Goal: Task Accomplishment & Management: Manage account settings

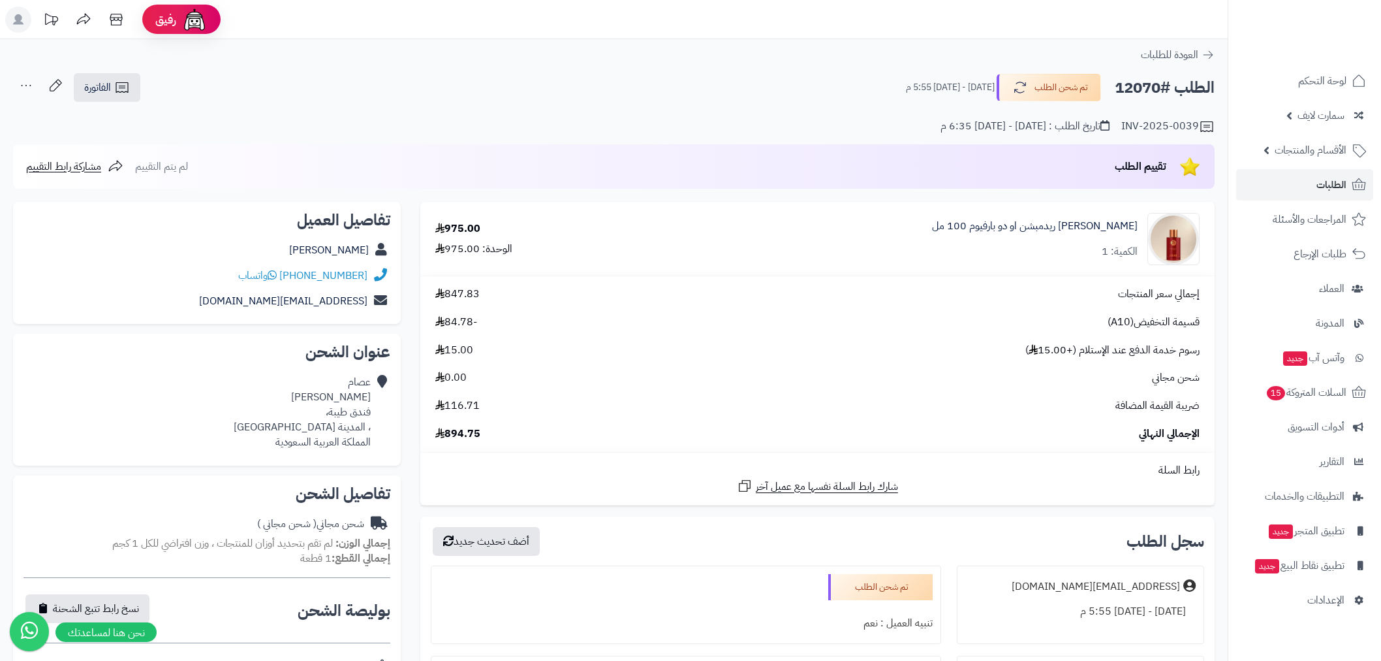
scroll to position [338, 0]
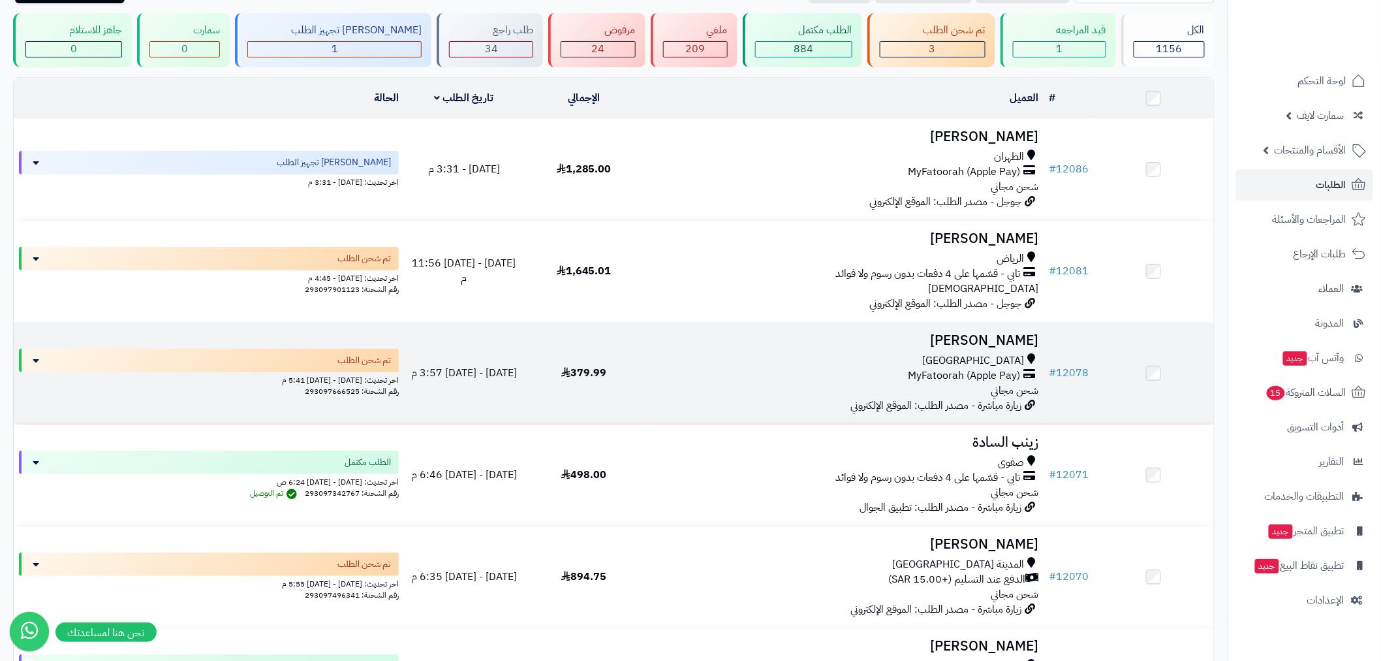
scroll to position [168, 0]
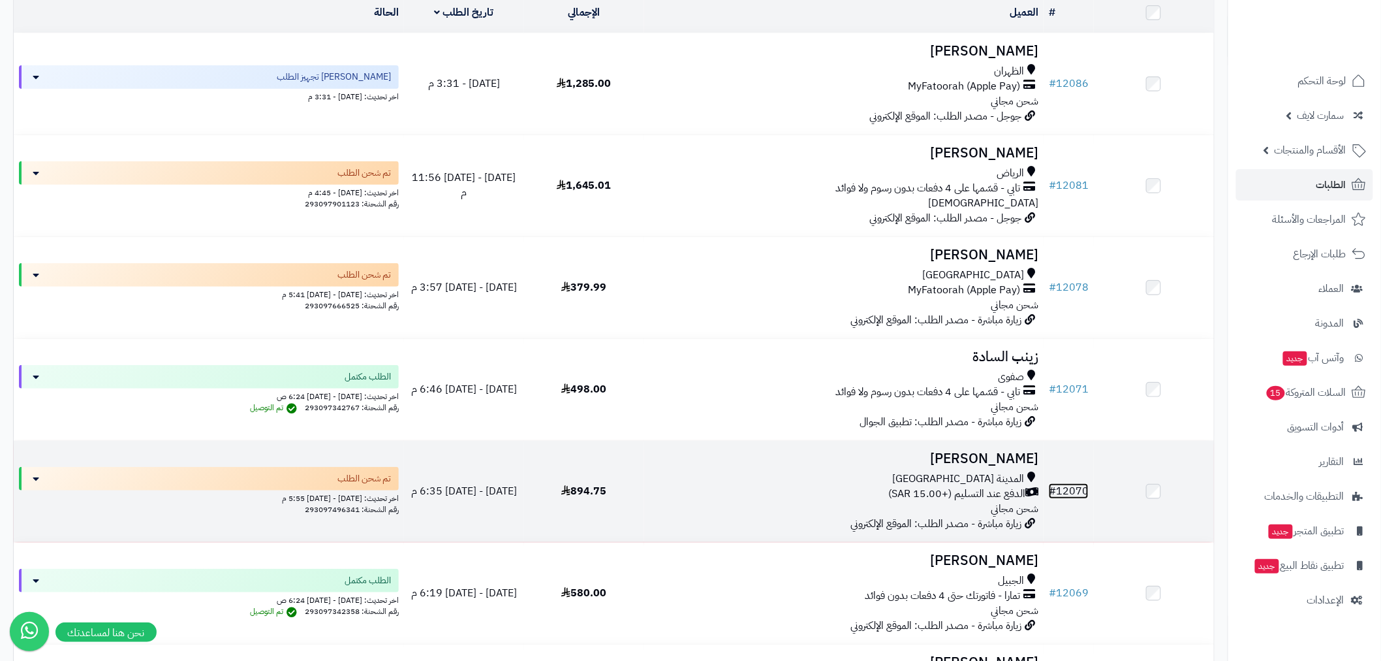
click at [1067, 491] on link "# 12070" at bounding box center [1069, 491] width 40 height 16
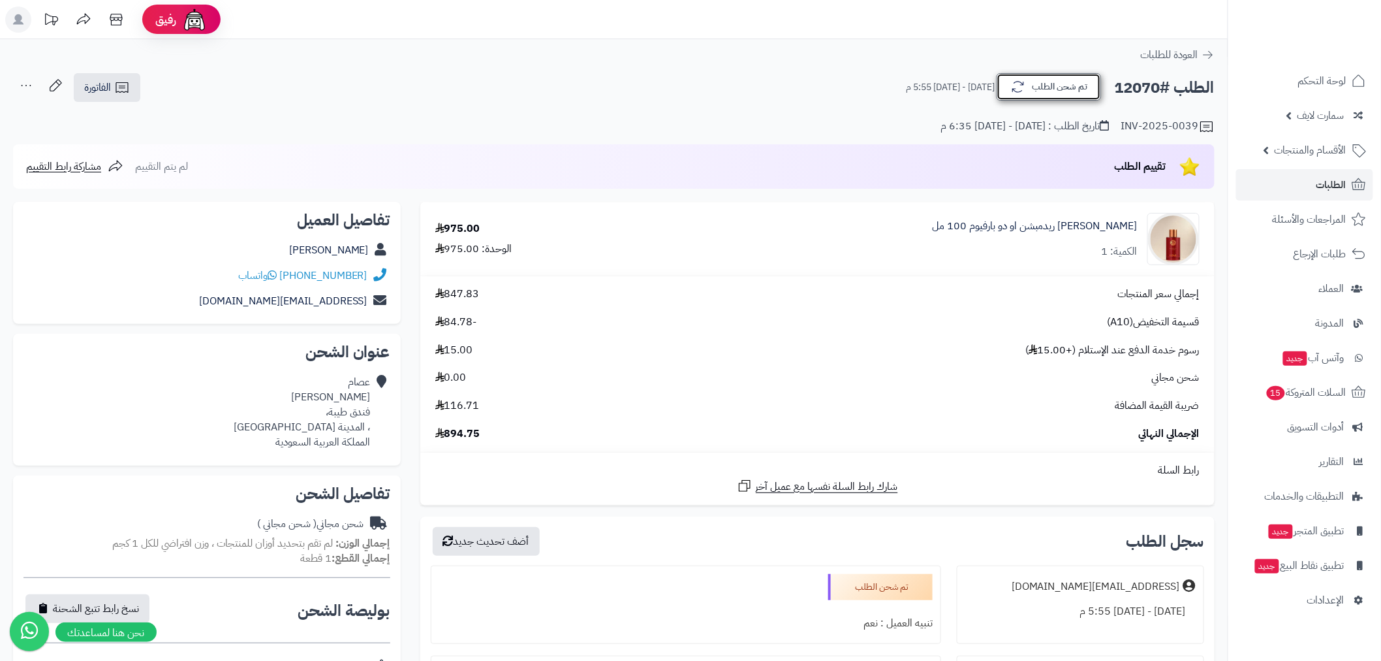
click at [1073, 75] on button "تم شحن الطلب" at bounding box center [1049, 86] width 104 height 27
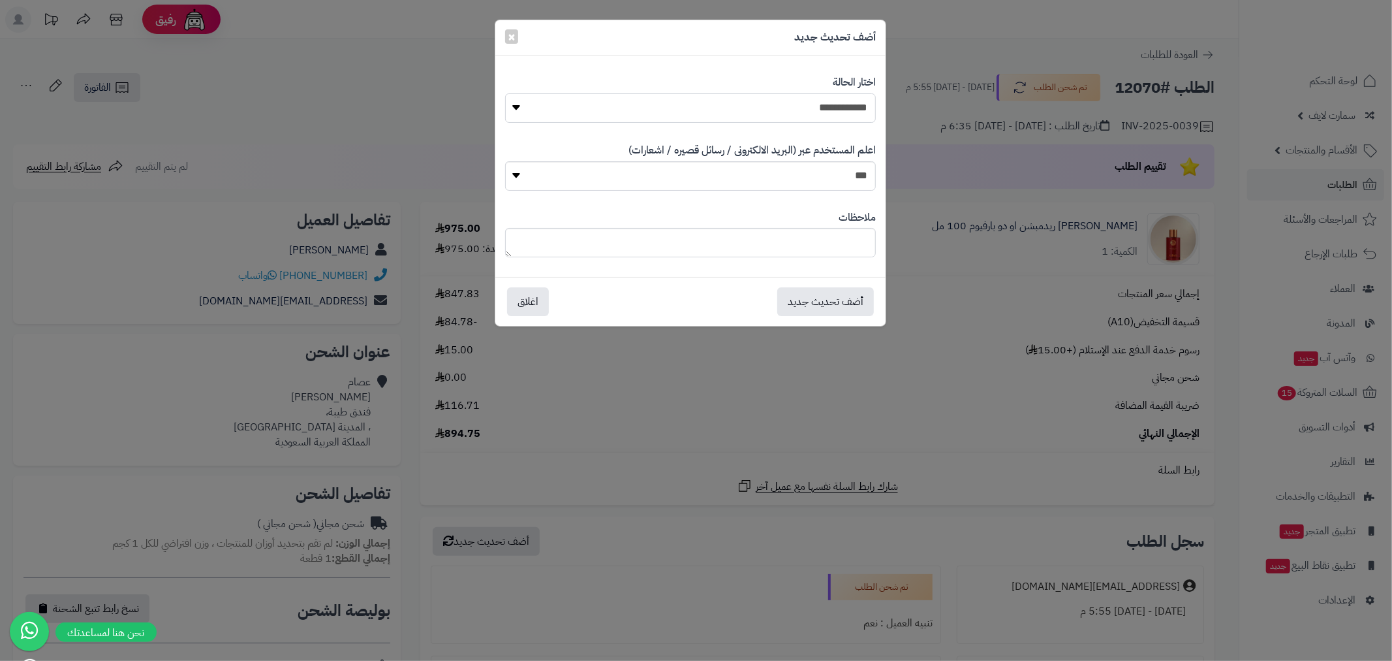
drag, startPoint x: 846, startPoint y: 106, endPoint x: 852, endPoint y: 120, distance: 15.2
click at [846, 106] on select "**********" at bounding box center [690, 107] width 371 height 29
select select "*"
click at [505, 93] on select "**********" at bounding box center [690, 107] width 371 height 29
click at [825, 304] on button "أضف تحديث جديد" at bounding box center [825, 301] width 97 height 29
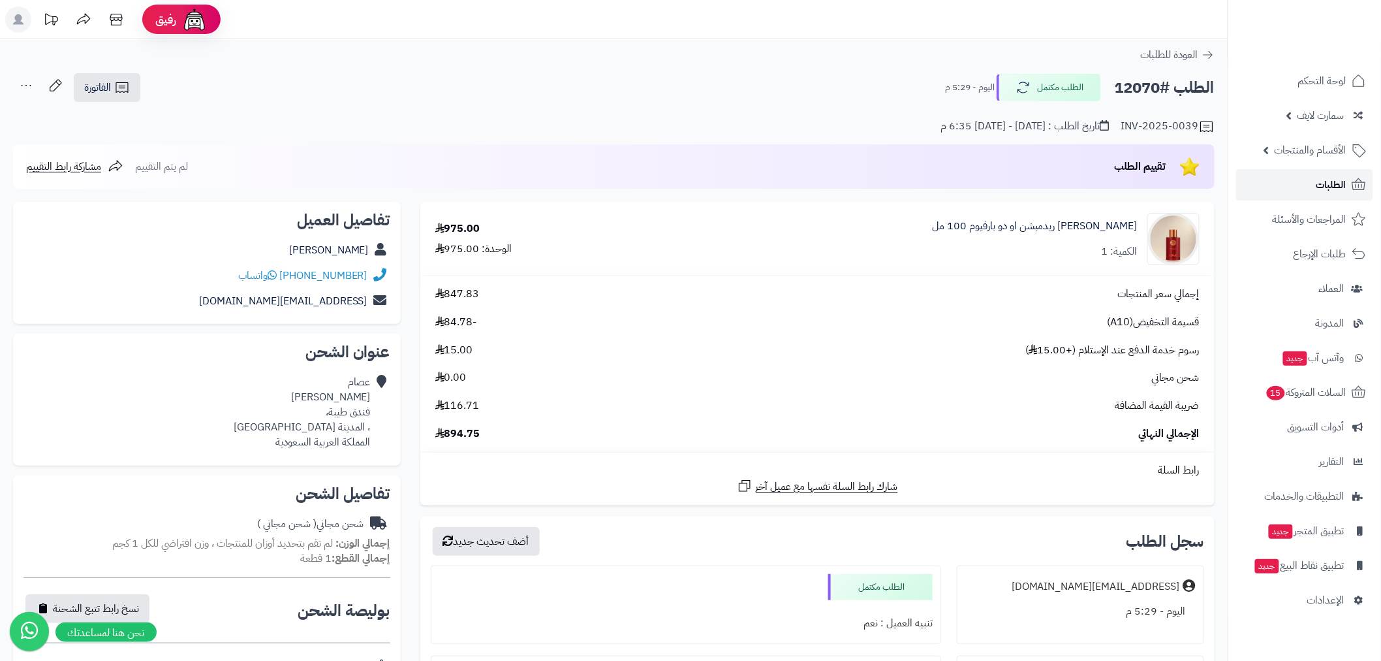
click at [1315, 183] on link "الطلبات" at bounding box center [1304, 184] width 137 height 31
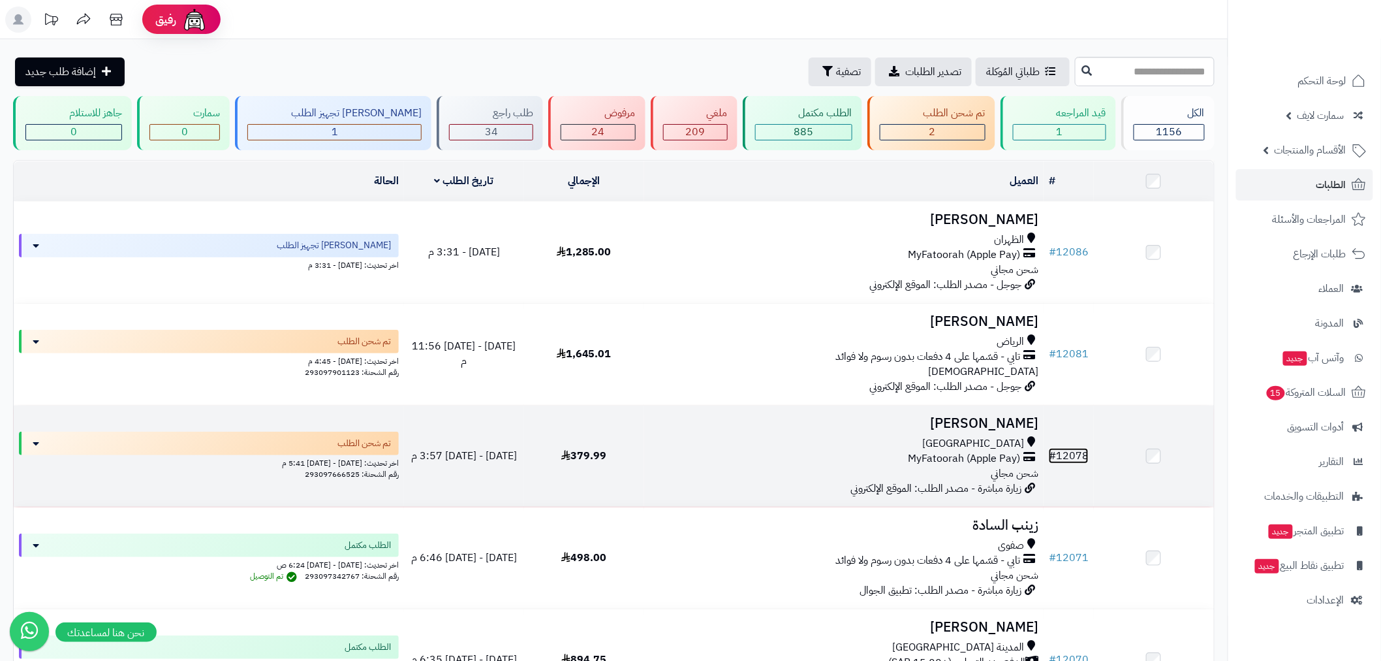
click at [1059, 454] on link "# 12078" at bounding box center [1069, 456] width 40 height 16
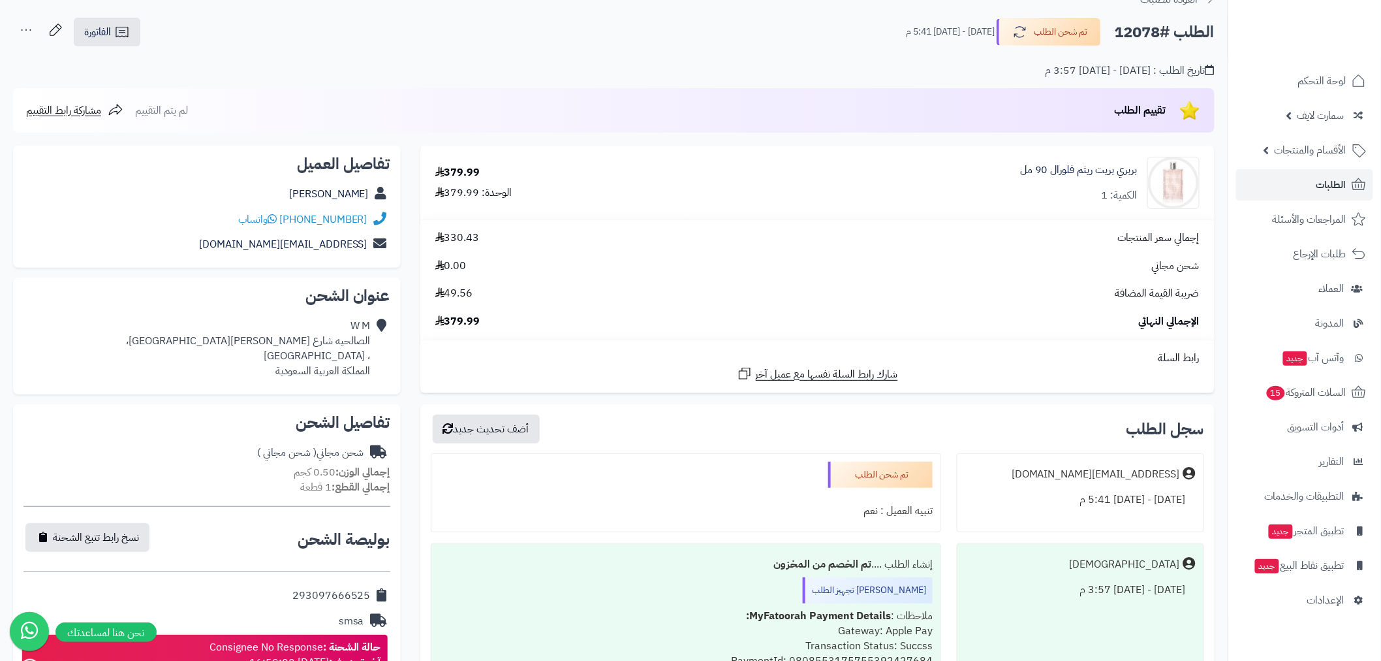
scroll to position [168, 0]
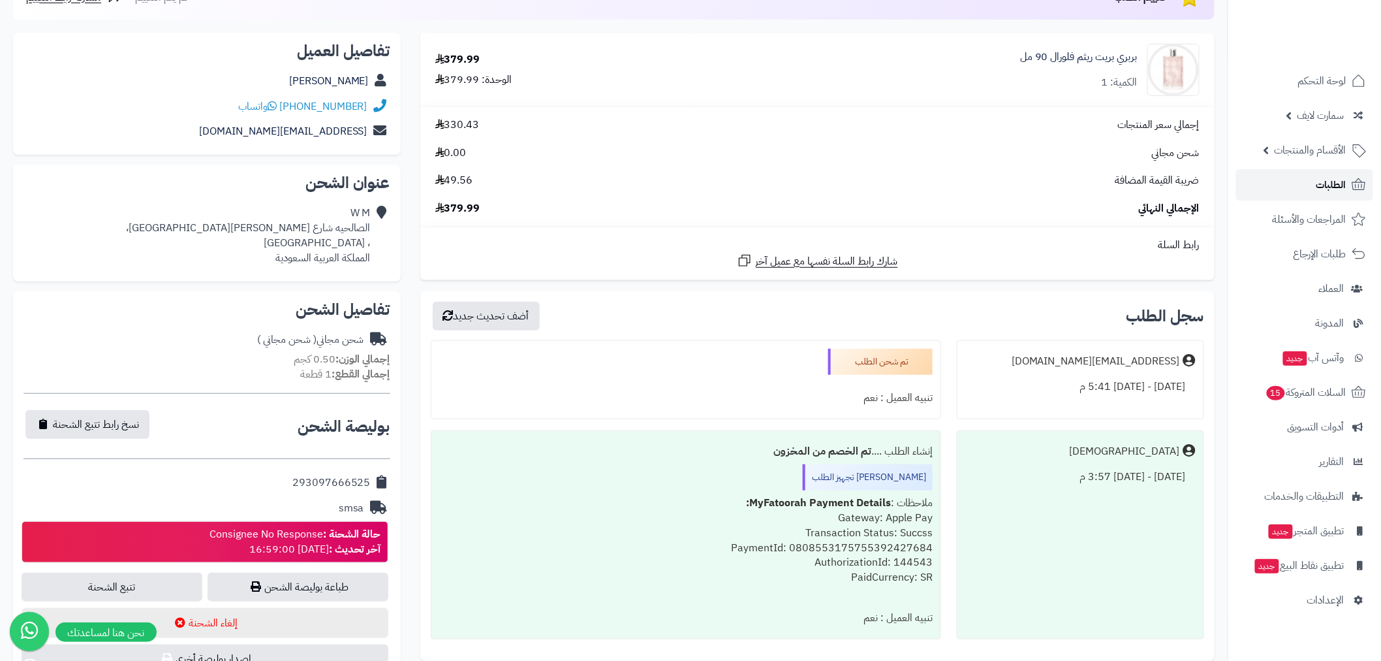
click at [1315, 192] on link "الطلبات" at bounding box center [1304, 184] width 137 height 31
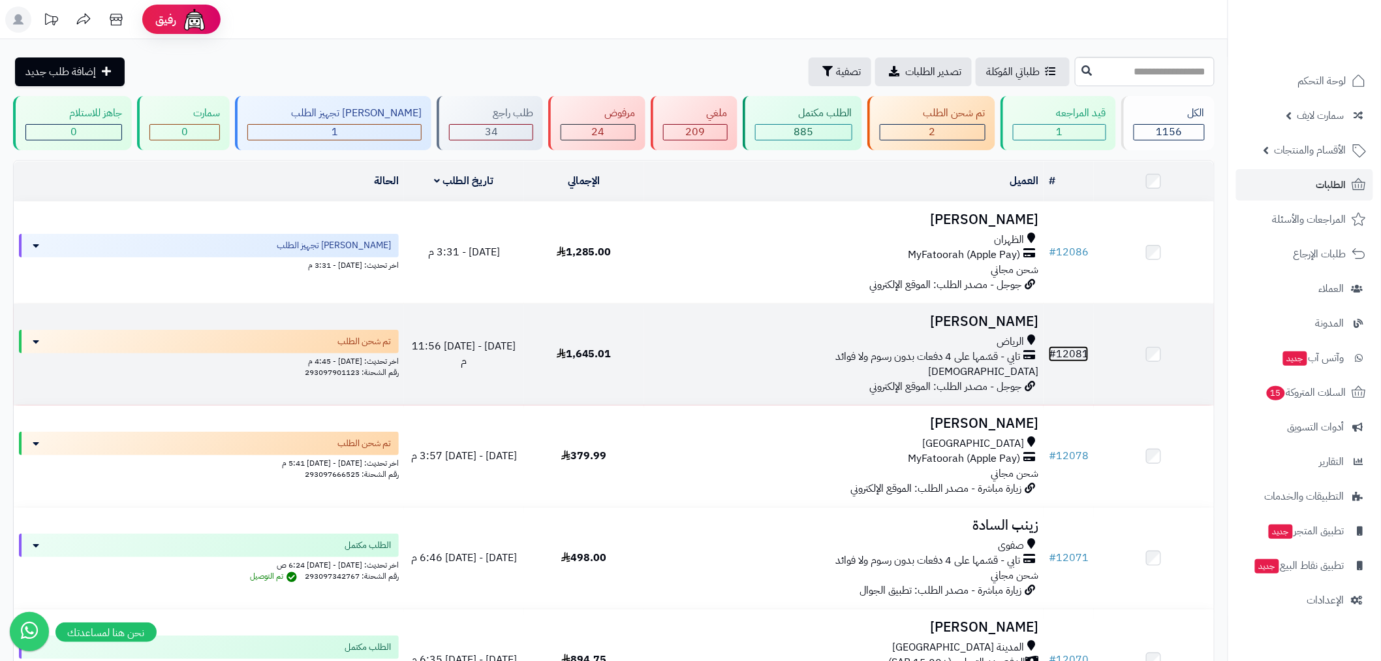
click at [1069, 354] on link "# 12081" at bounding box center [1069, 354] width 40 height 16
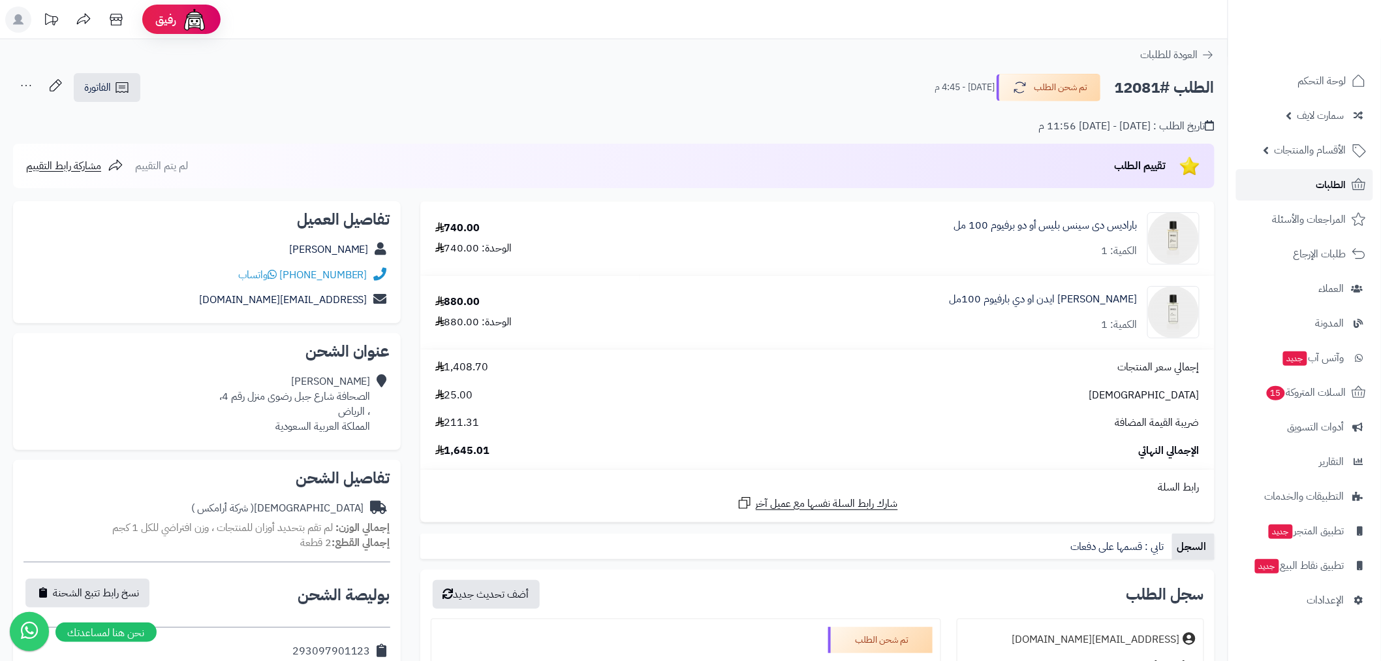
click at [1321, 194] on link "الطلبات" at bounding box center [1304, 184] width 137 height 31
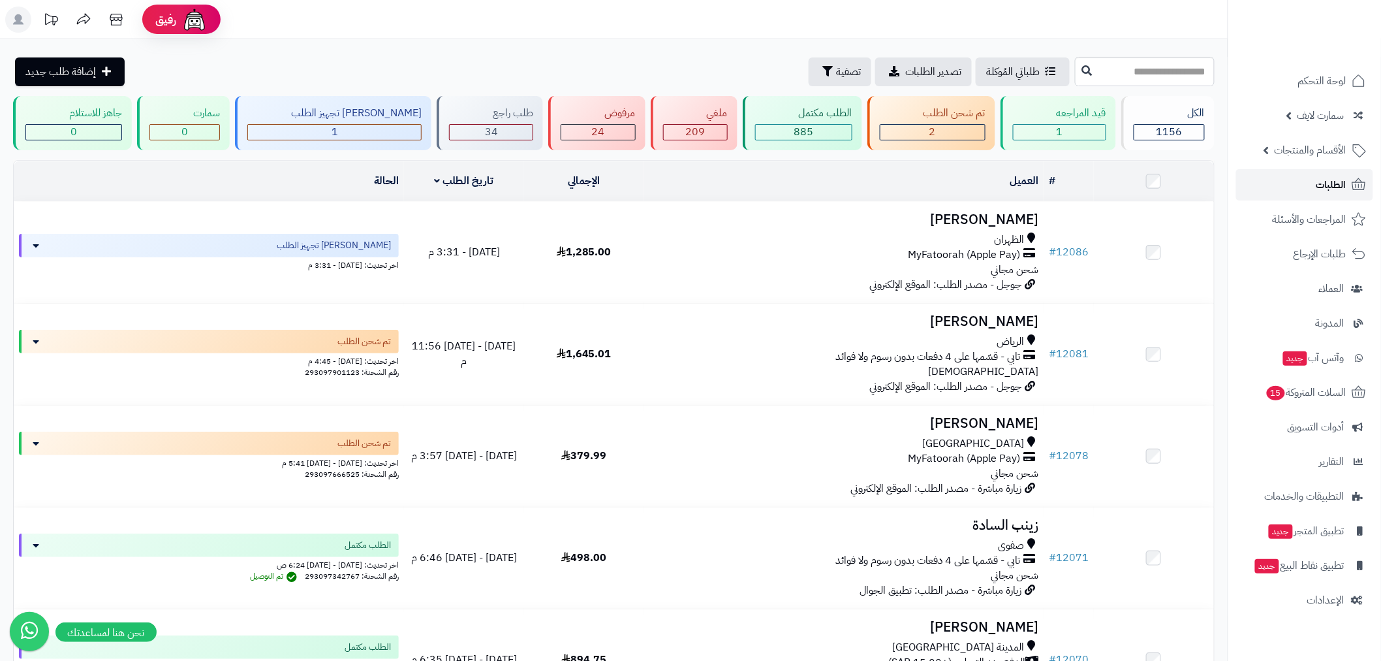
click at [1333, 187] on span "الطلبات" at bounding box center [1331, 185] width 30 height 18
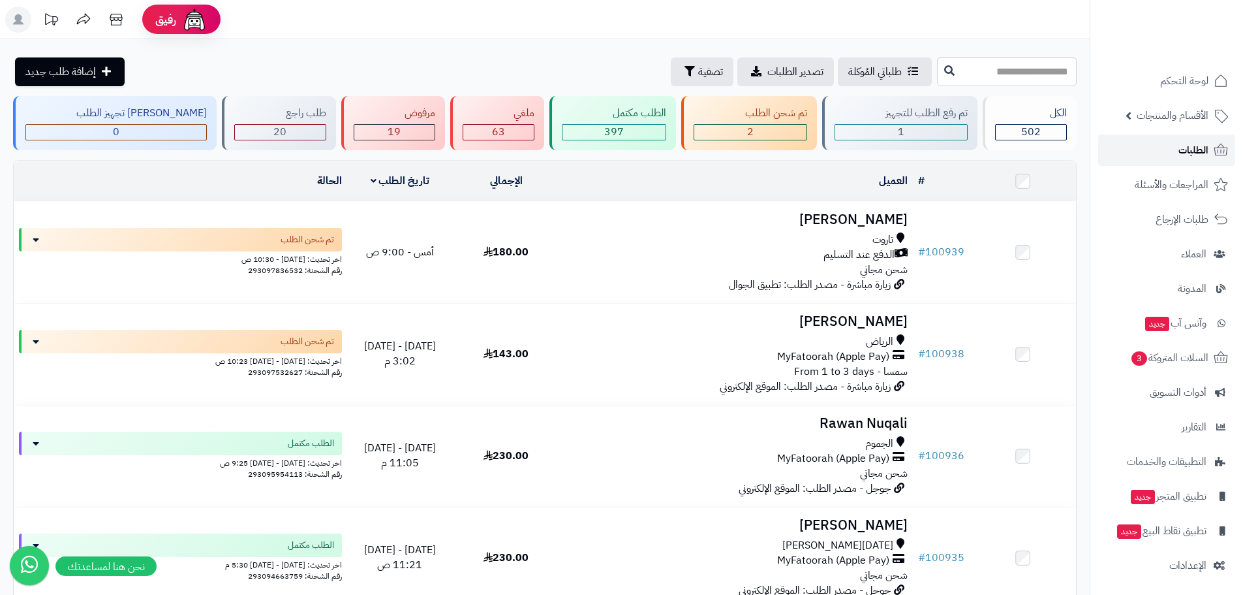
click at [1186, 151] on span "الطلبات" at bounding box center [1194, 150] width 30 height 18
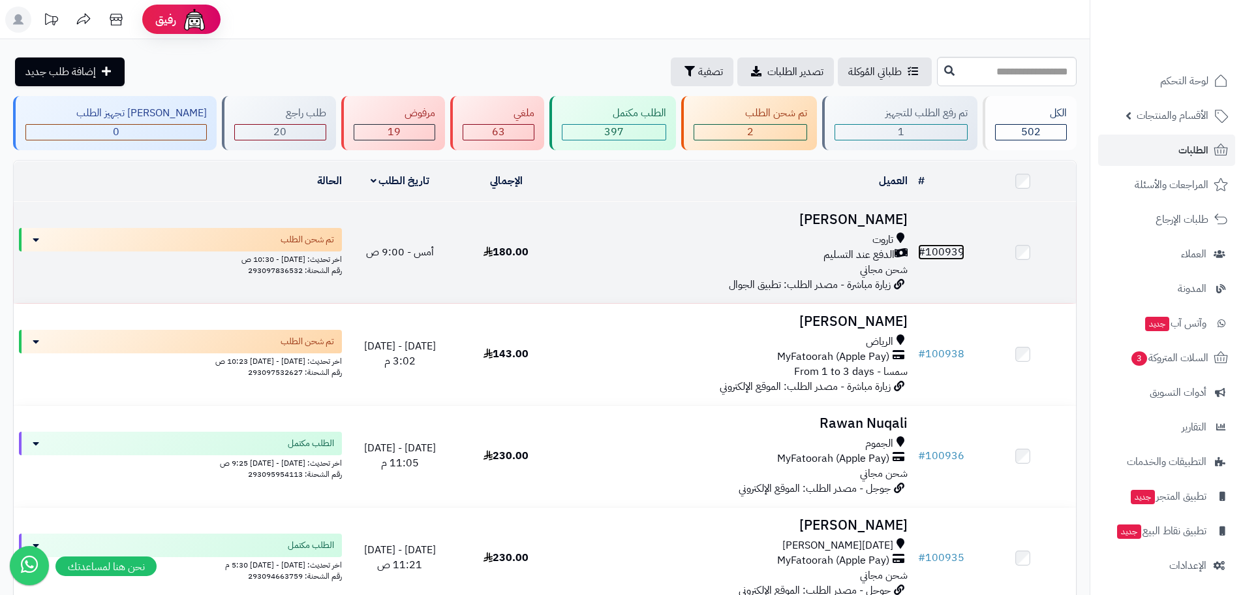
click at [931, 245] on link "# 100939" at bounding box center [941, 252] width 46 height 16
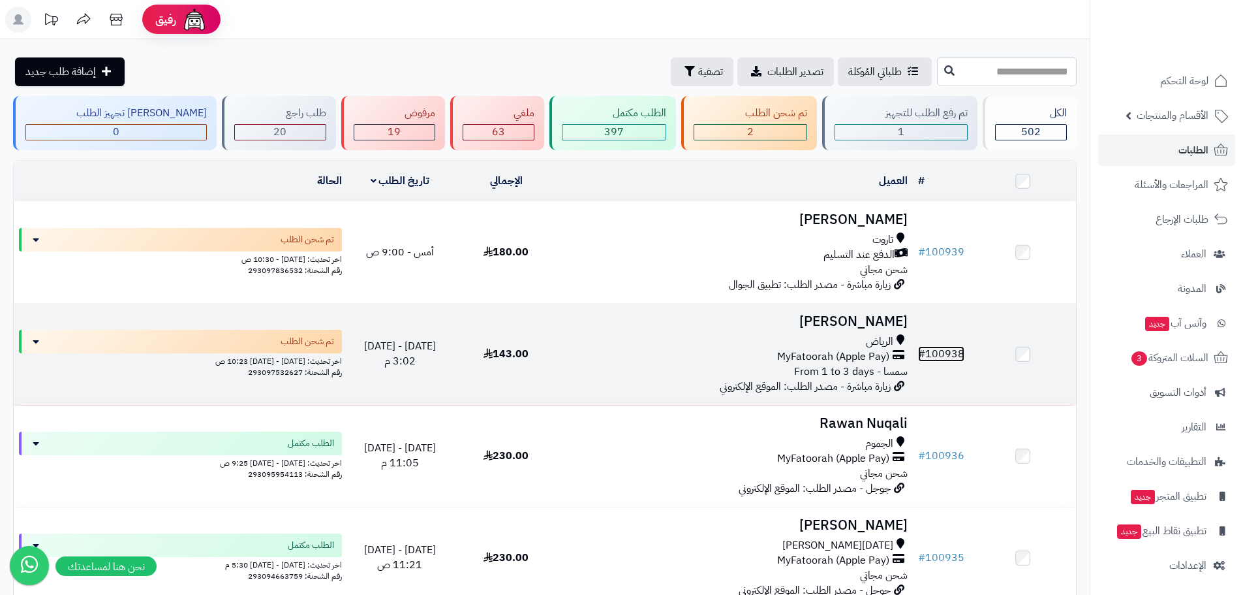
click at [956, 355] on link "# 100938" at bounding box center [941, 354] width 46 height 16
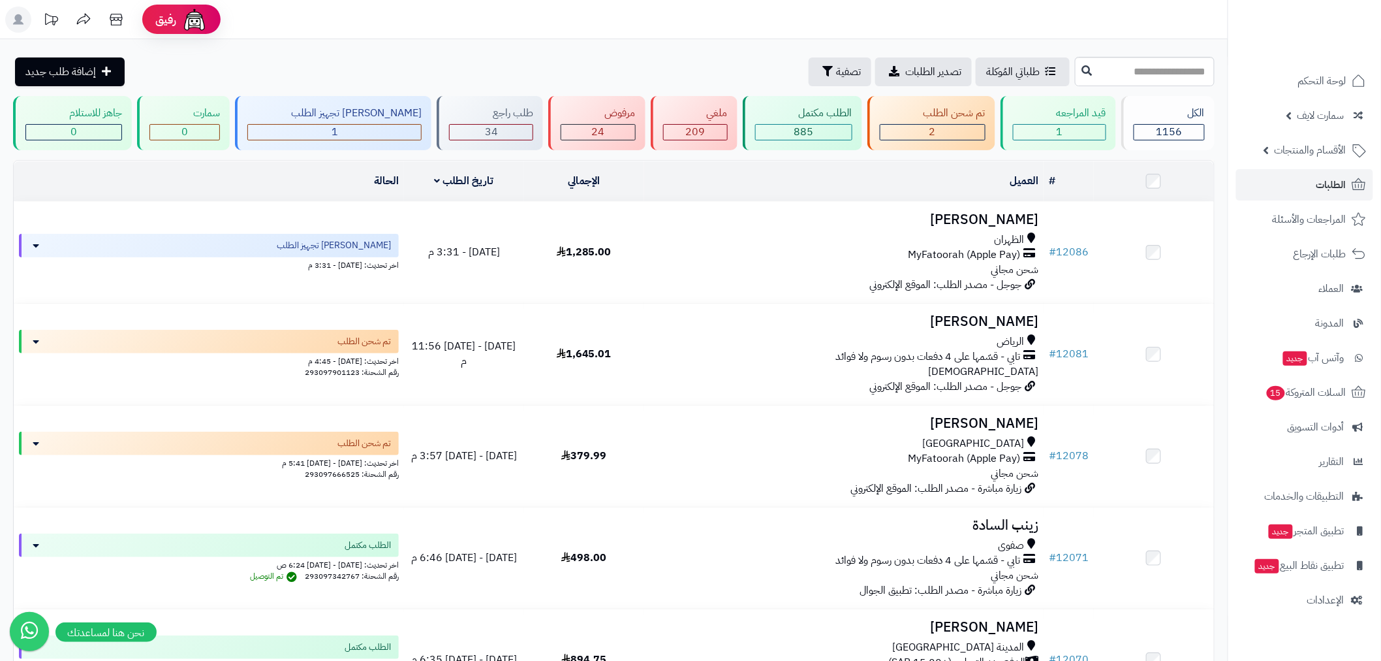
click at [1303, 619] on nav "لوحة التحكم سمارت لايف مزامنة أصناف المنتجات مزامنة البراندات المنتجات مزامنة ا…" at bounding box center [1304, 346] width 153 height 661
click at [1315, 604] on span "الإعدادات" at bounding box center [1325, 600] width 37 height 18
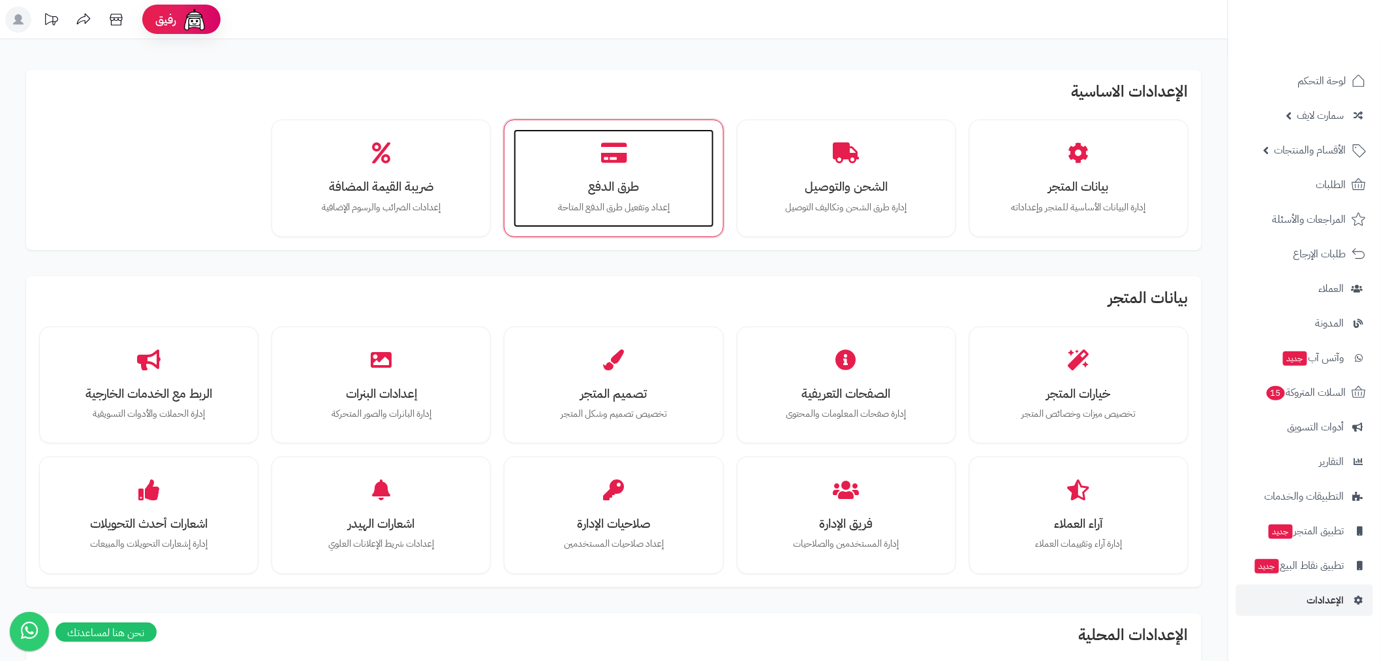
click at [631, 191] on h3 "طرق الدفع" at bounding box center [614, 186] width 174 height 14
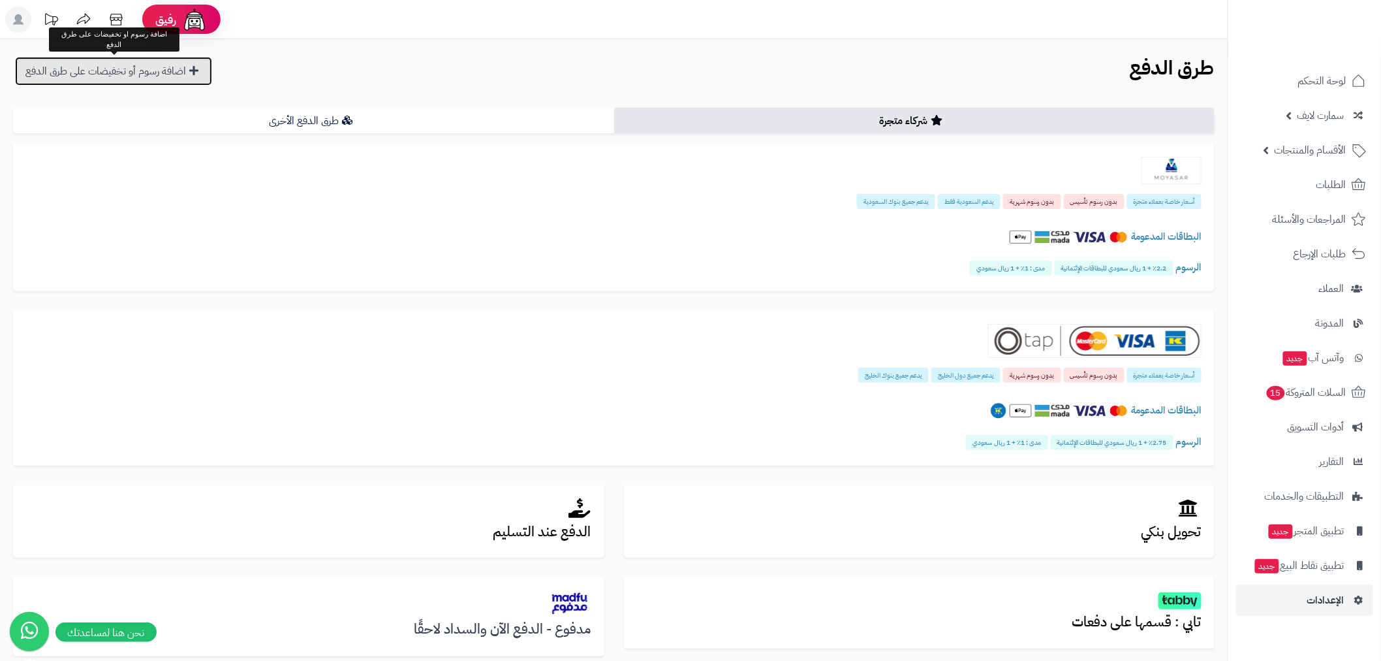
click at [118, 74] on link "اضافة رسوم أو تخفيضات على طرق الدفع" at bounding box center [113, 71] width 197 height 29
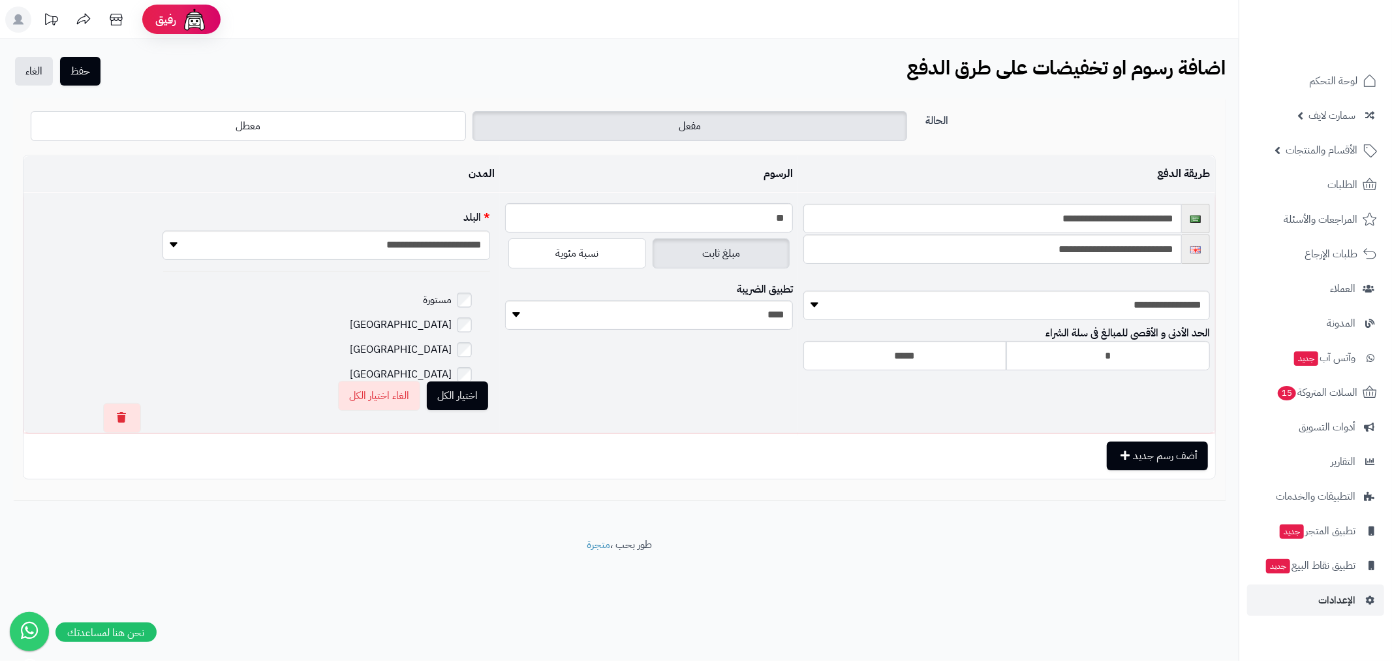
scroll to position [7505, 0]
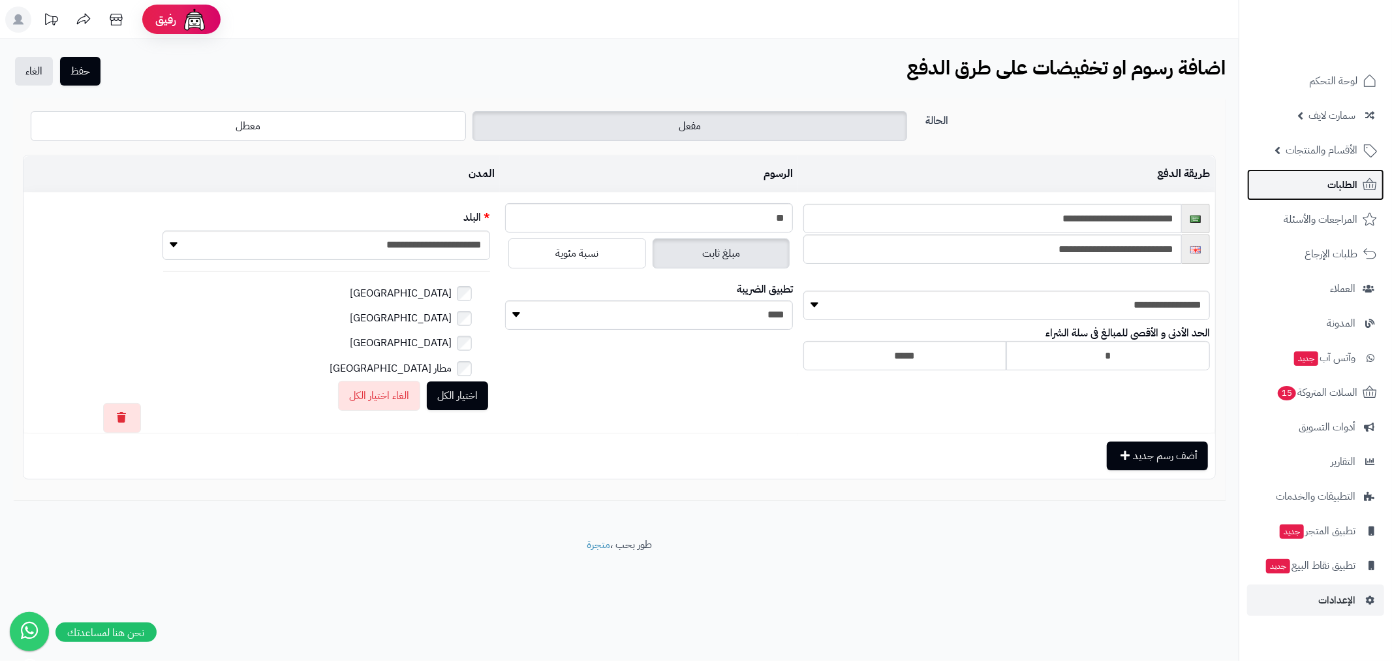
click at [1322, 175] on link "الطلبات" at bounding box center [1315, 184] width 137 height 31
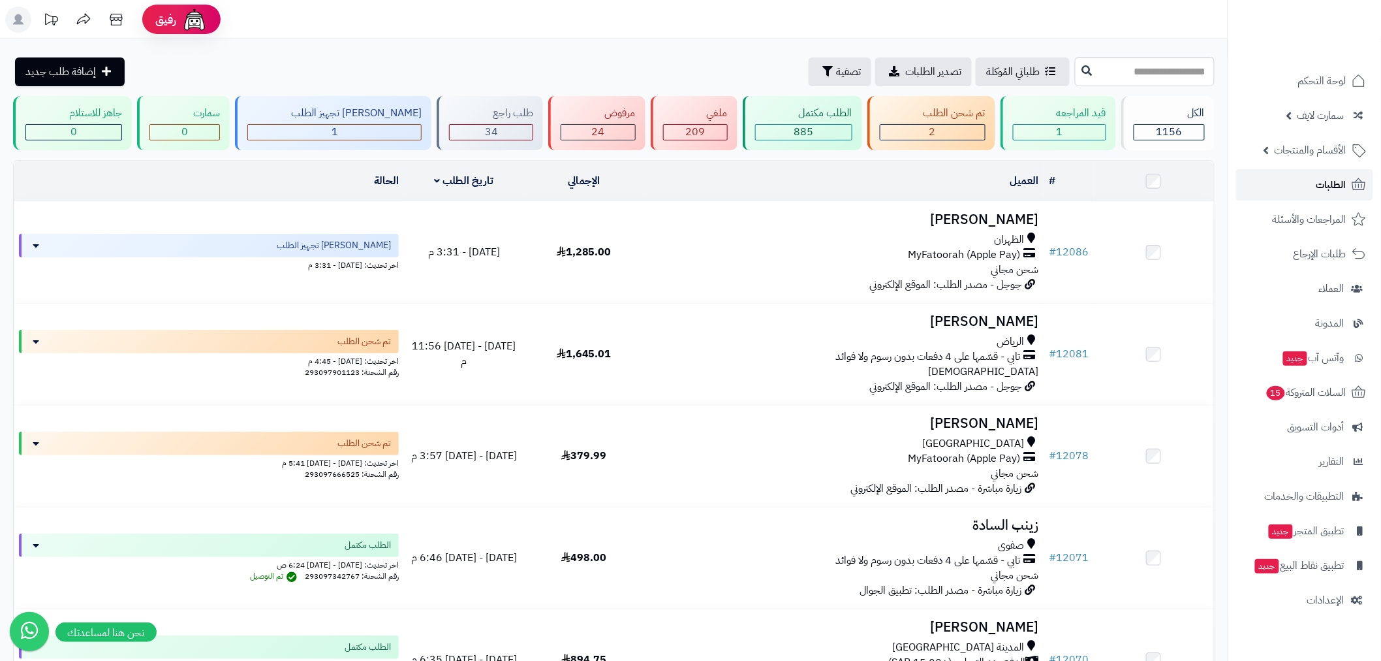
click at [1331, 185] on span "الطلبات" at bounding box center [1331, 185] width 30 height 18
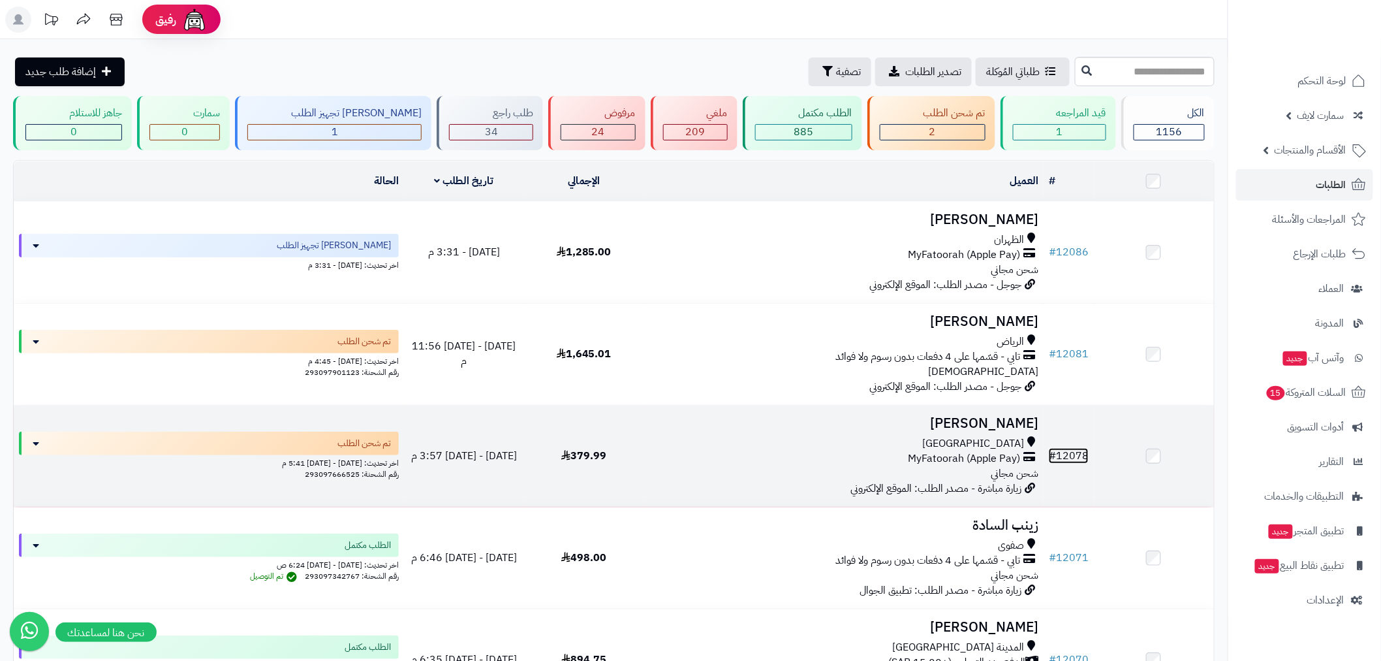
click at [1066, 449] on link "# 12078" at bounding box center [1069, 456] width 40 height 16
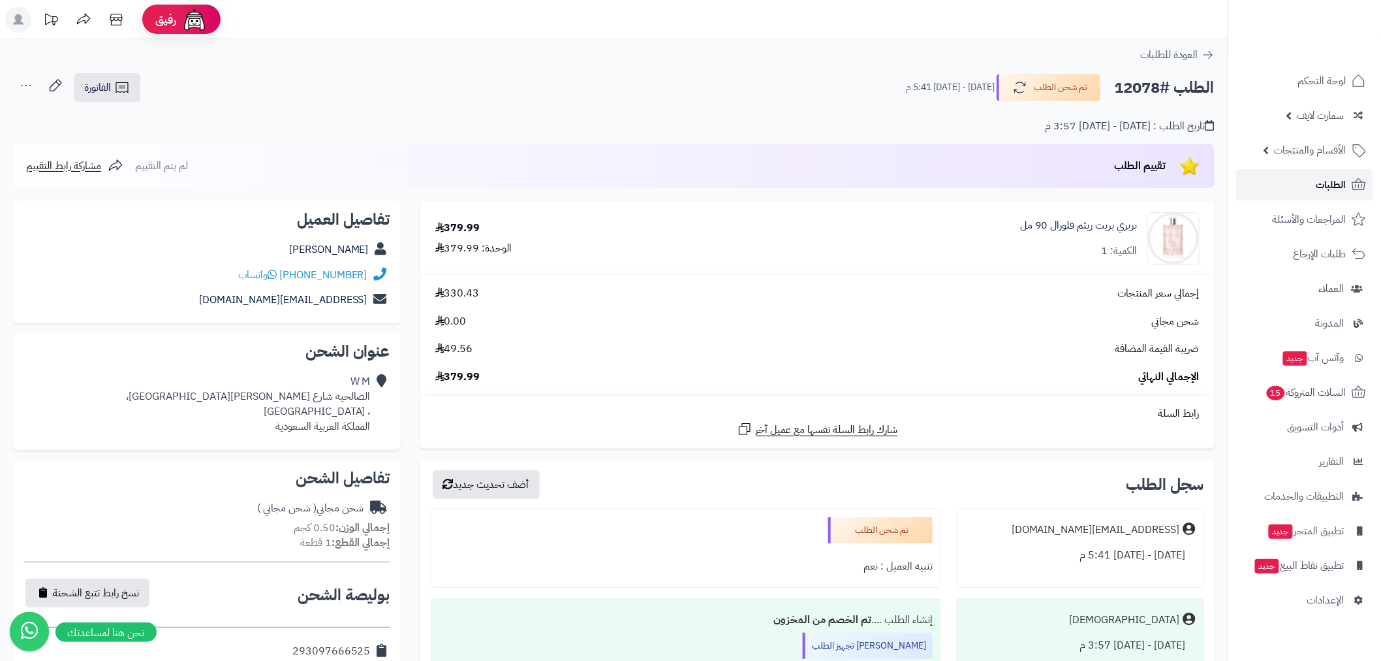
click at [1328, 179] on span "الطلبات" at bounding box center [1331, 185] width 30 height 18
